Goal: Task Accomplishment & Management: Manage account settings

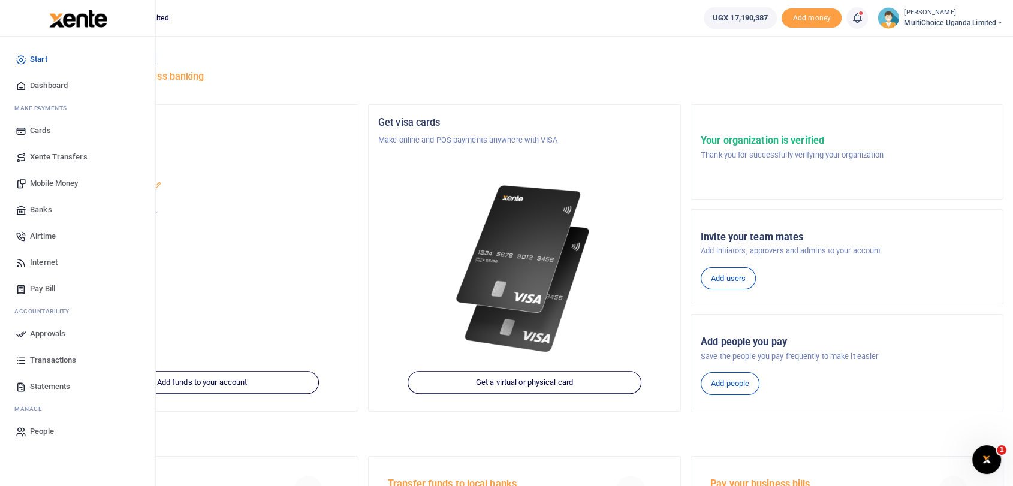
click at [38, 85] on span "Dashboard" at bounding box center [49, 86] width 38 height 12
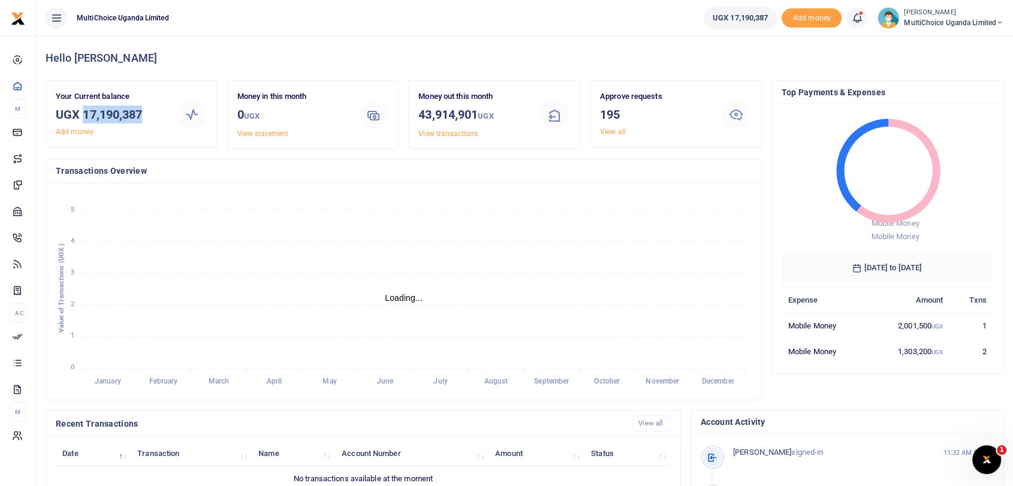
drag, startPoint x: 85, startPoint y: 116, endPoint x: 149, endPoint y: 116, distance: 64.1
click at [149, 116] on h3 "UGX 17,190,387" at bounding box center [111, 115] width 111 height 18
click at [930, 19] on span "MultiChoice Uganda Limited" at bounding box center [954, 22] width 100 height 11
click at [945, 45] on link "Switch accounts" at bounding box center [948, 43] width 105 height 17
